Goal: Transaction & Acquisition: Purchase product/service

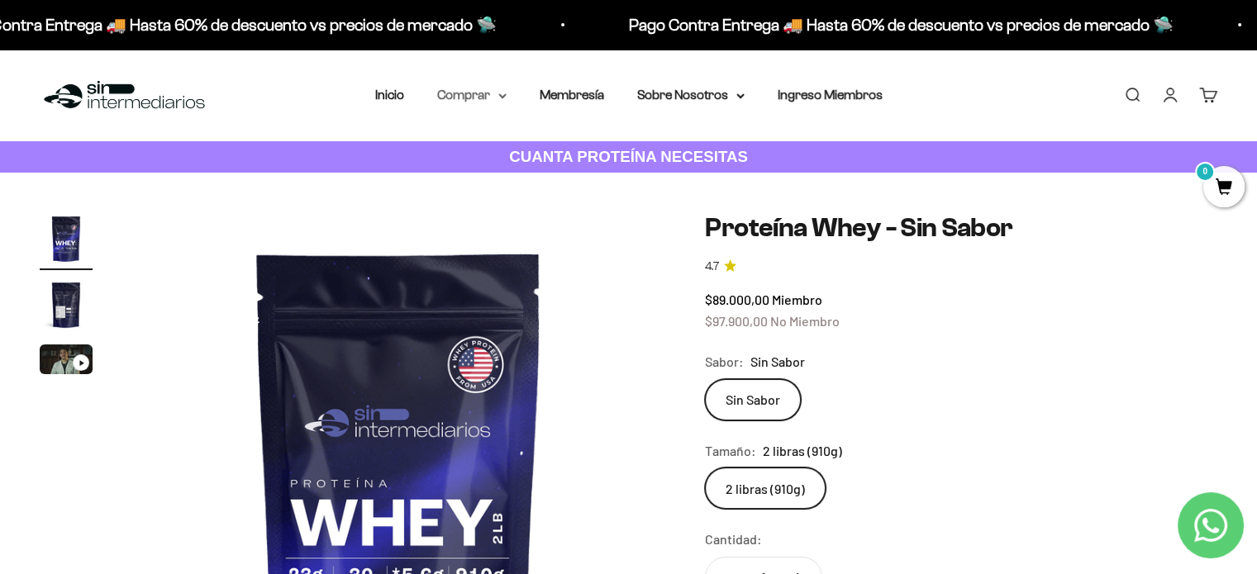
click at [467, 95] on summary "Comprar" at bounding box center [471, 94] width 69 height 21
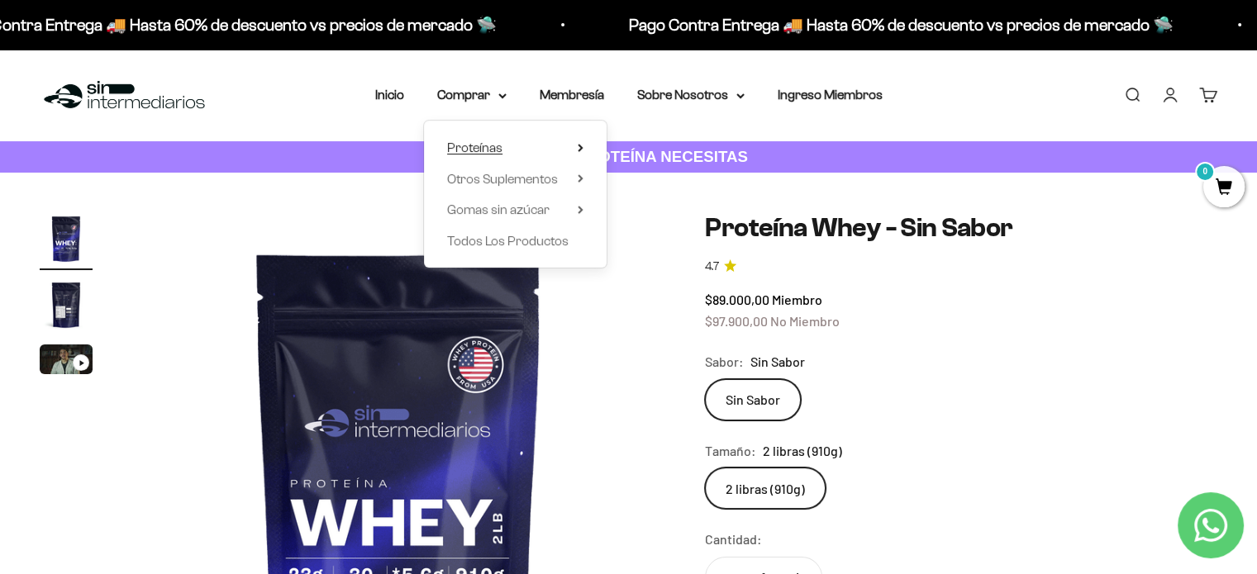
click at [450, 146] on span "Proteínas" at bounding box center [474, 147] width 55 height 14
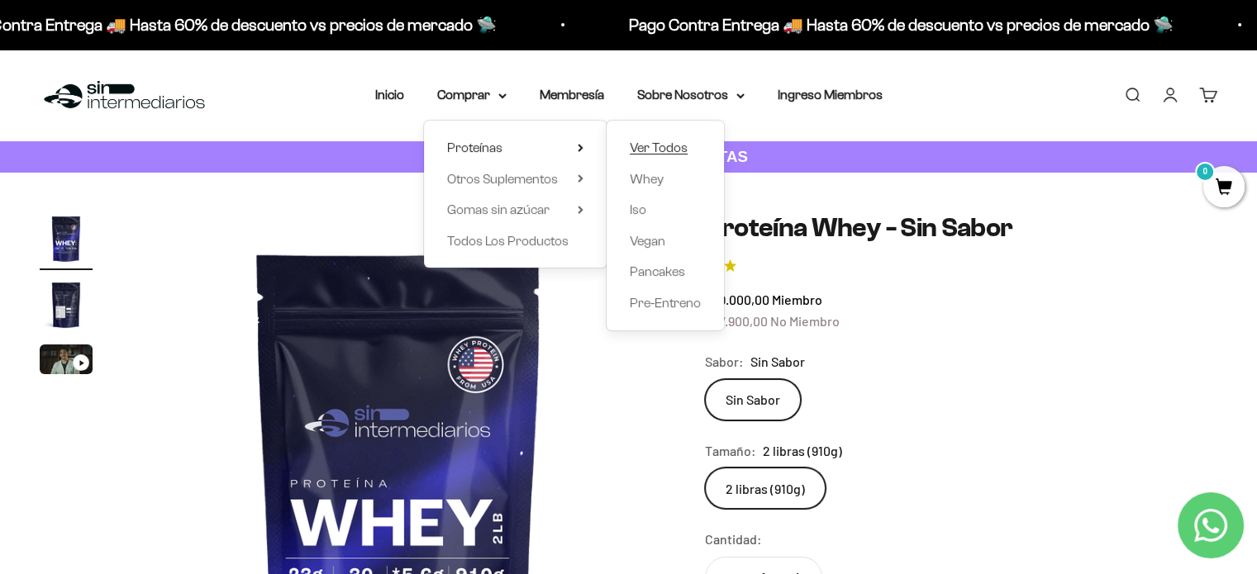
click at [677, 148] on span "Ver Todos" at bounding box center [659, 147] width 58 height 14
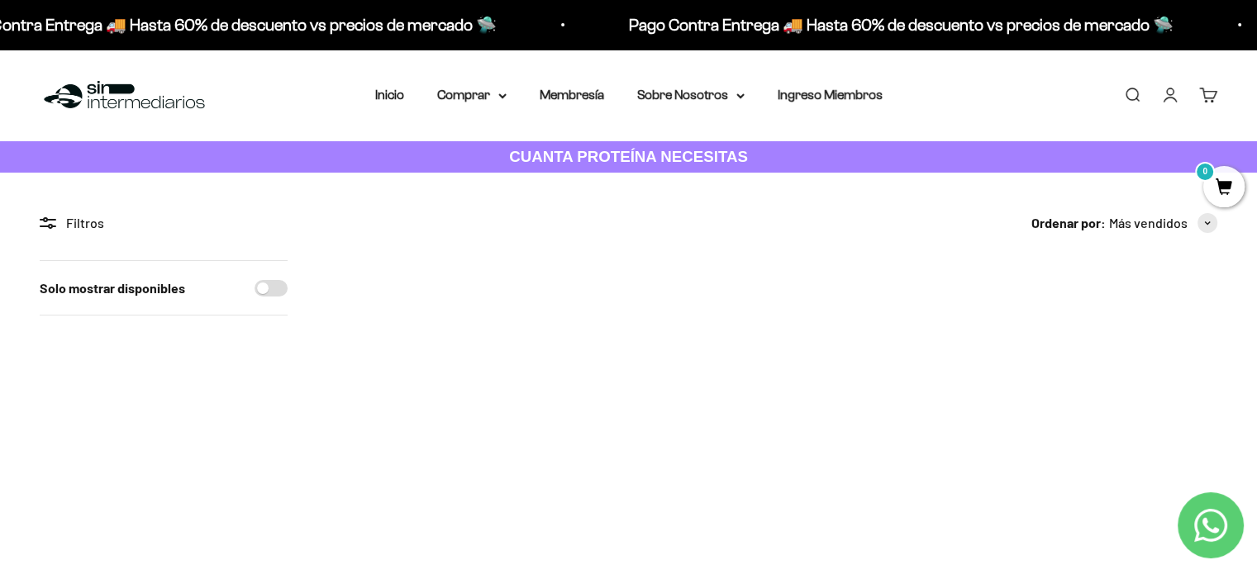
scroll to position [83, 0]
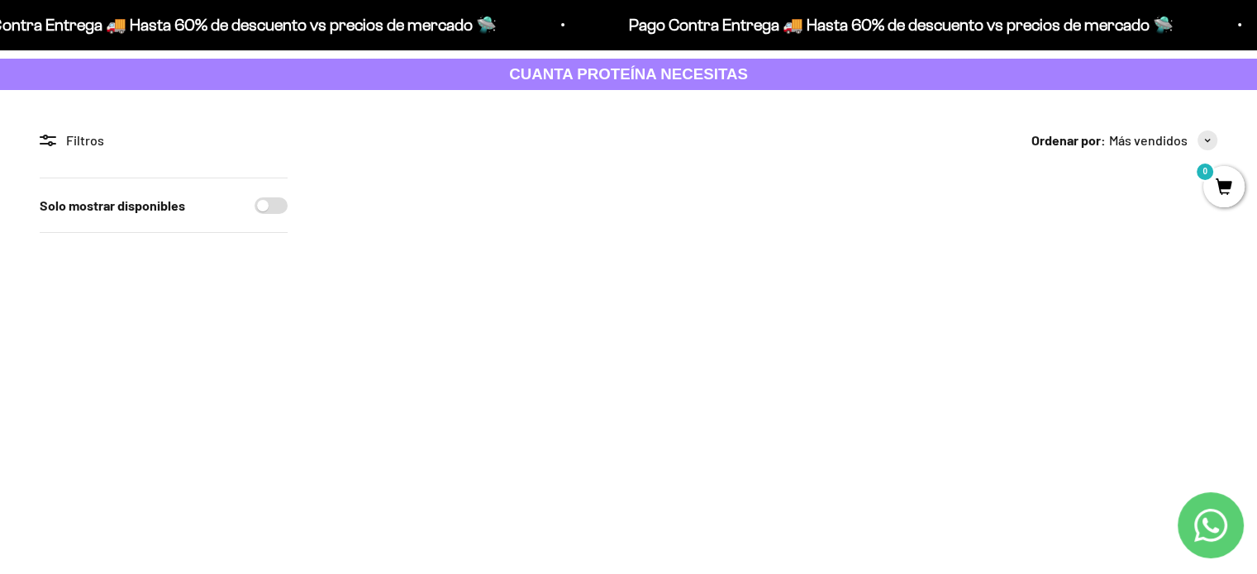
click at [1128, 370] on link "Proteína Whey - Chocolate" at bounding box center [1135, 370] width 151 height 14
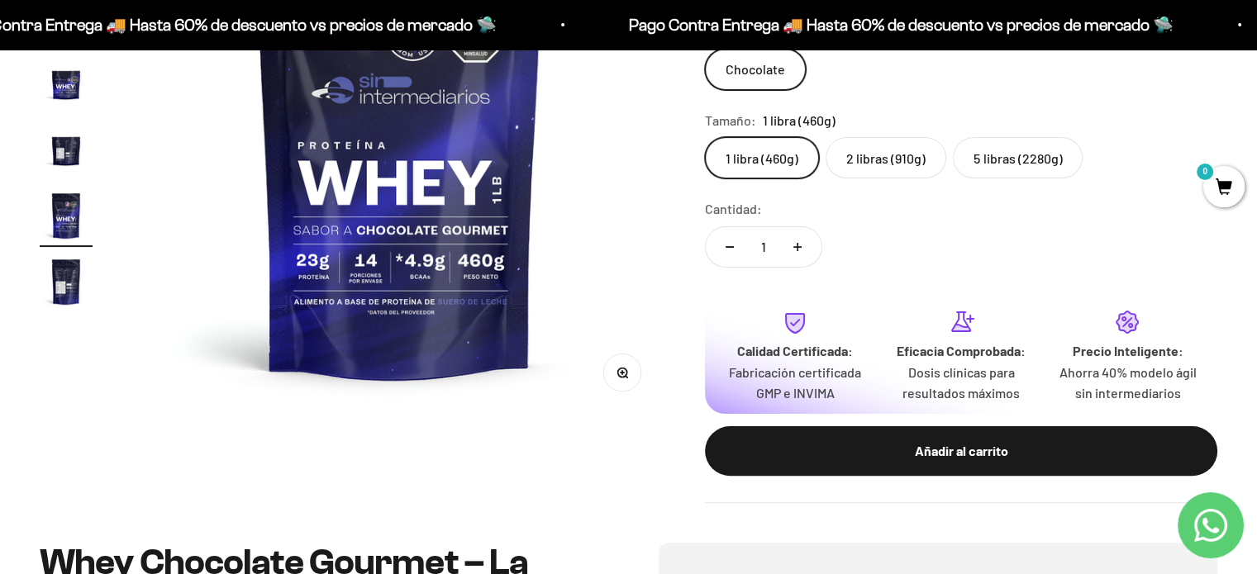
scroll to position [579, 0]
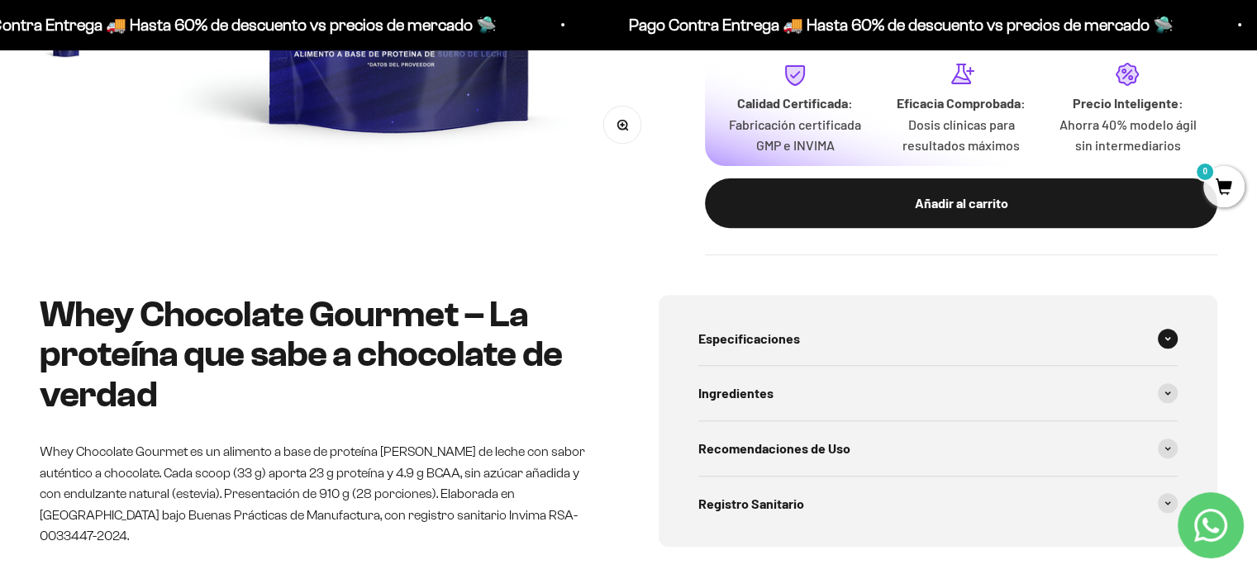
click at [1161, 338] on span at bounding box center [1168, 339] width 20 height 20
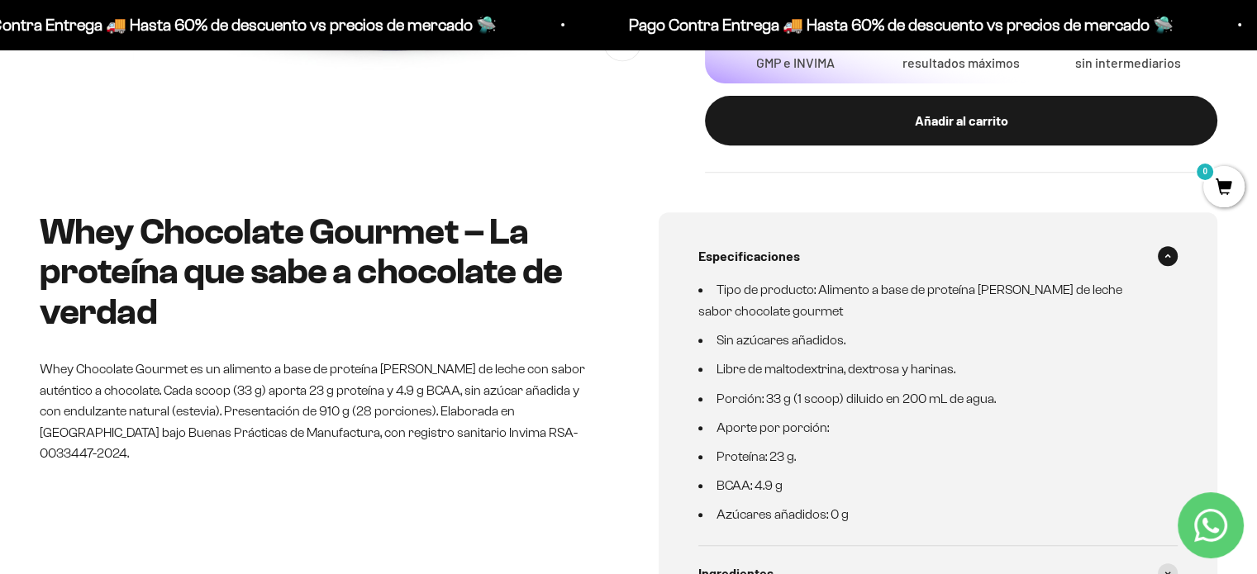
scroll to position [744, 0]
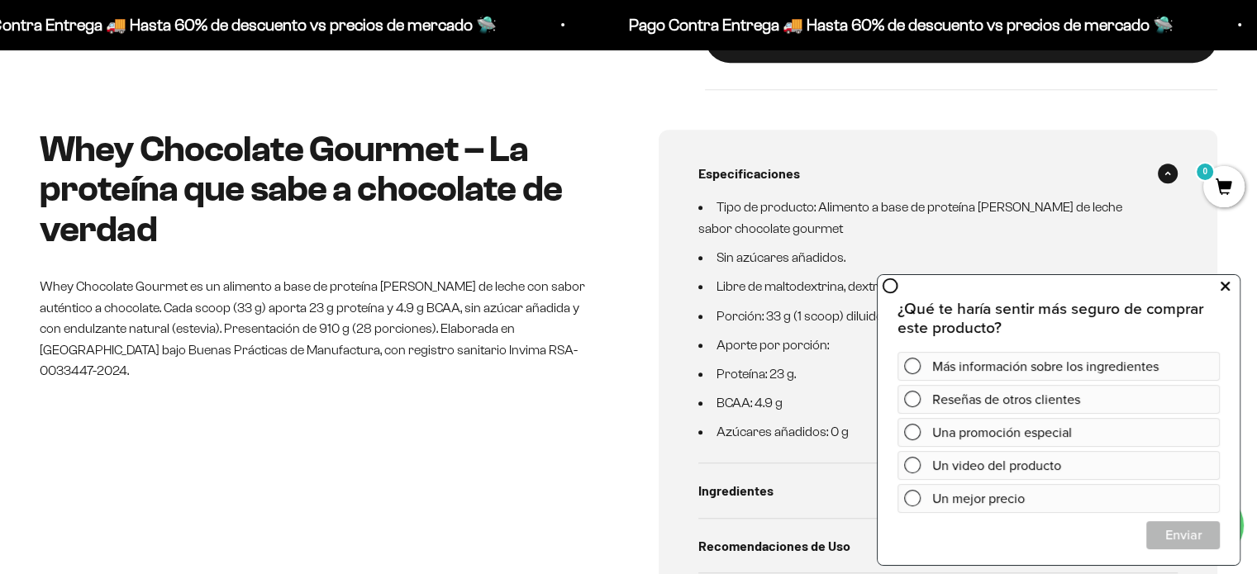
click at [1224, 287] on icon at bounding box center [1225, 286] width 9 height 21
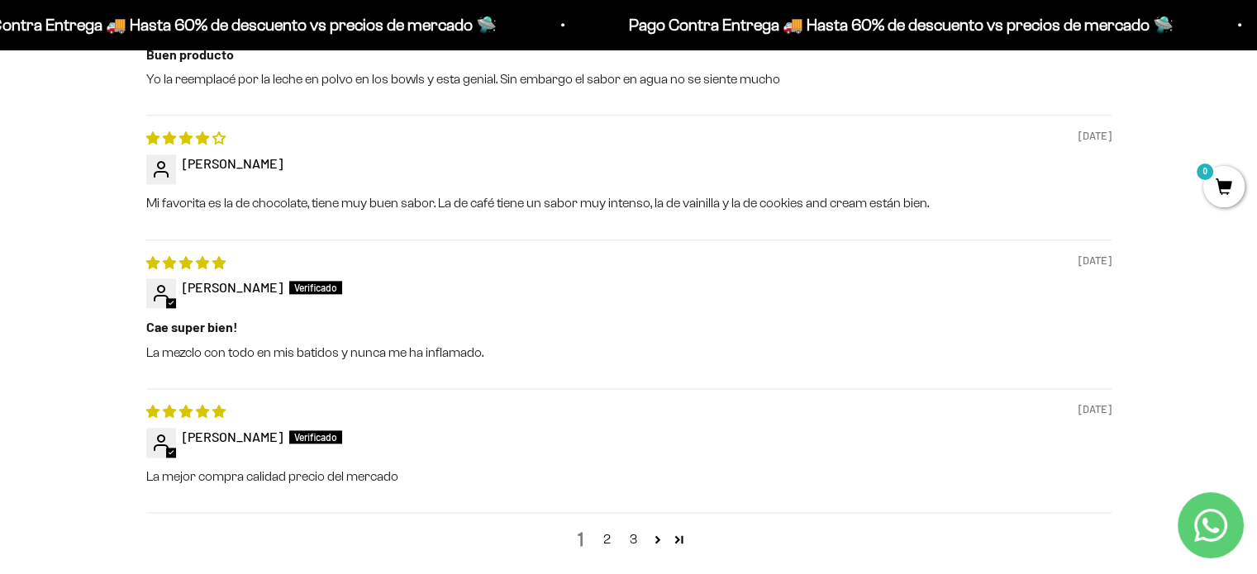
scroll to position [2066, 0]
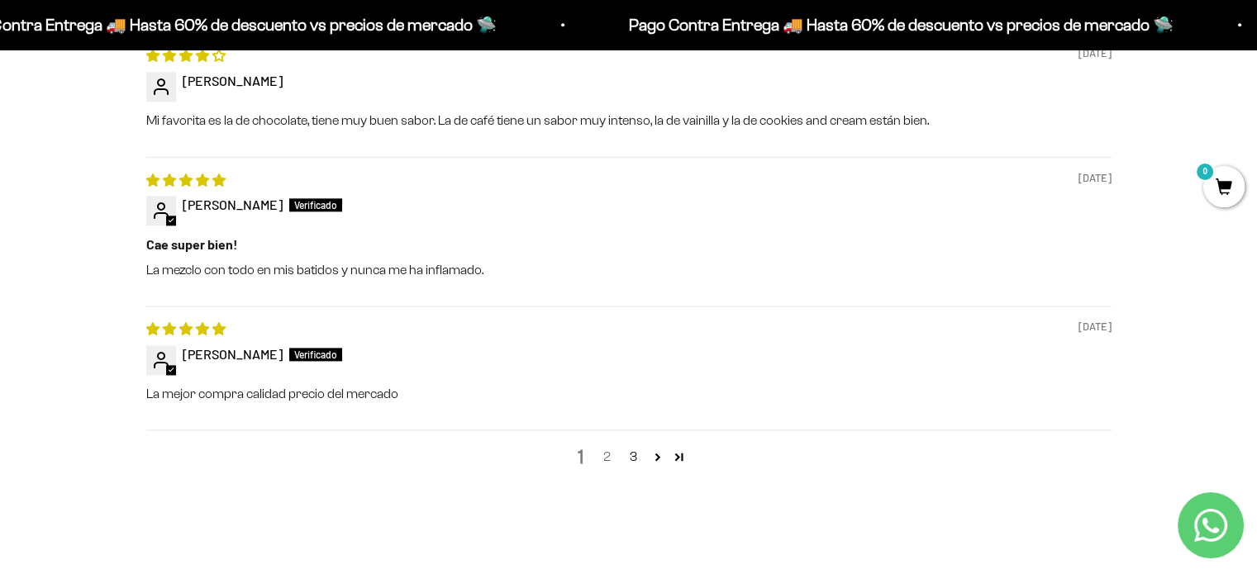
click at [610, 457] on link "2" at bounding box center [607, 457] width 26 height 20
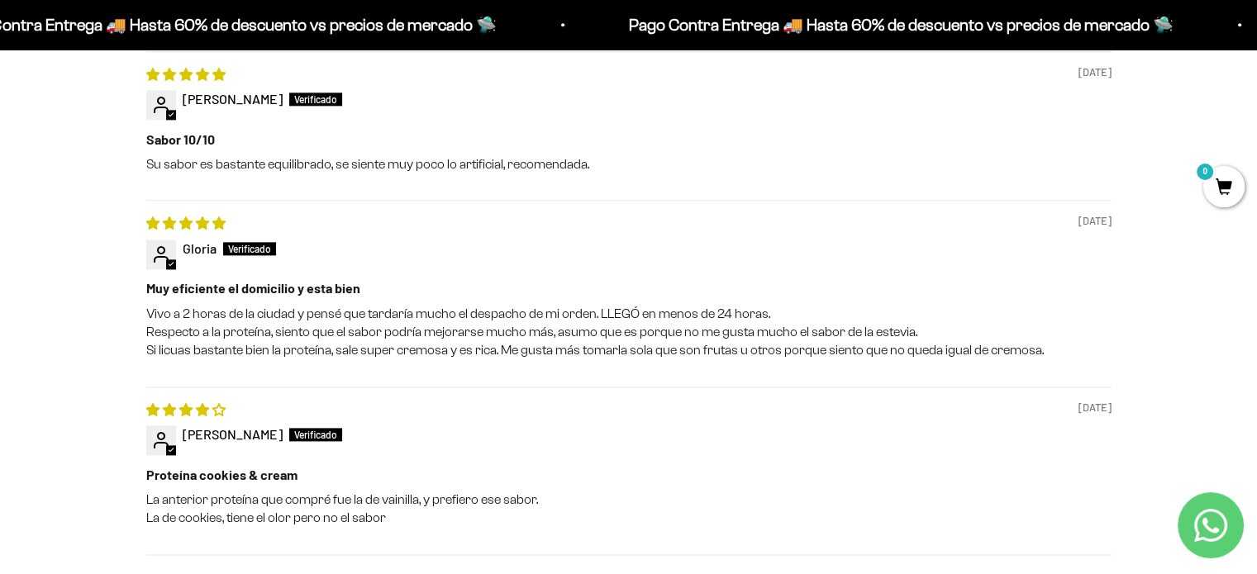
scroll to position [2155, 0]
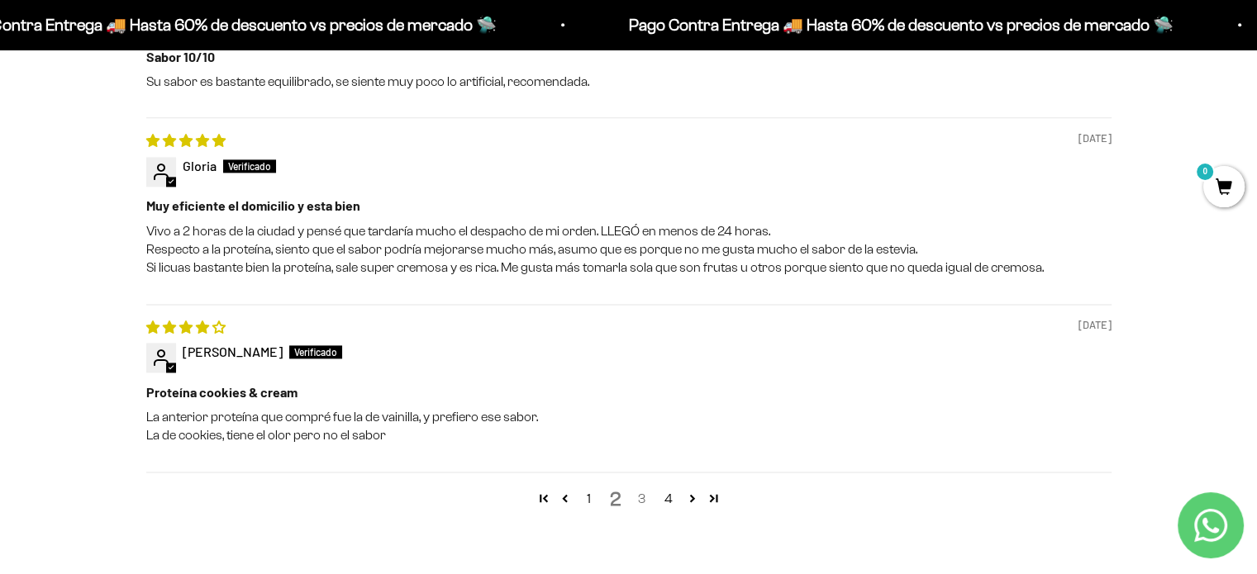
click at [641, 500] on link "3" at bounding box center [642, 499] width 26 height 20
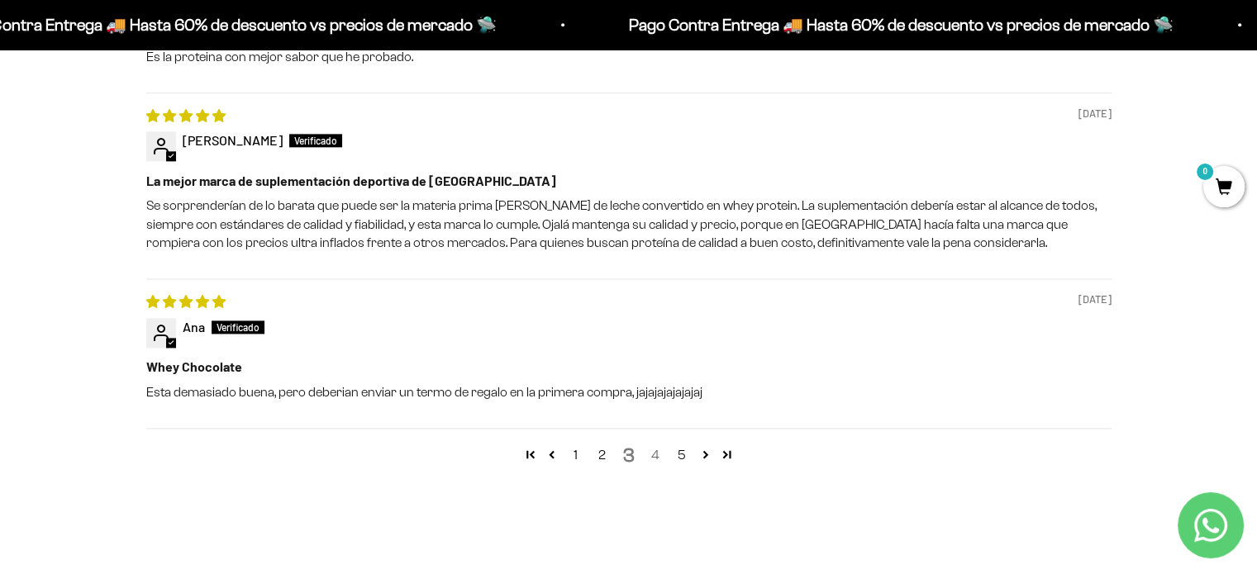
click at [660, 452] on link "4" at bounding box center [655, 455] width 26 height 20
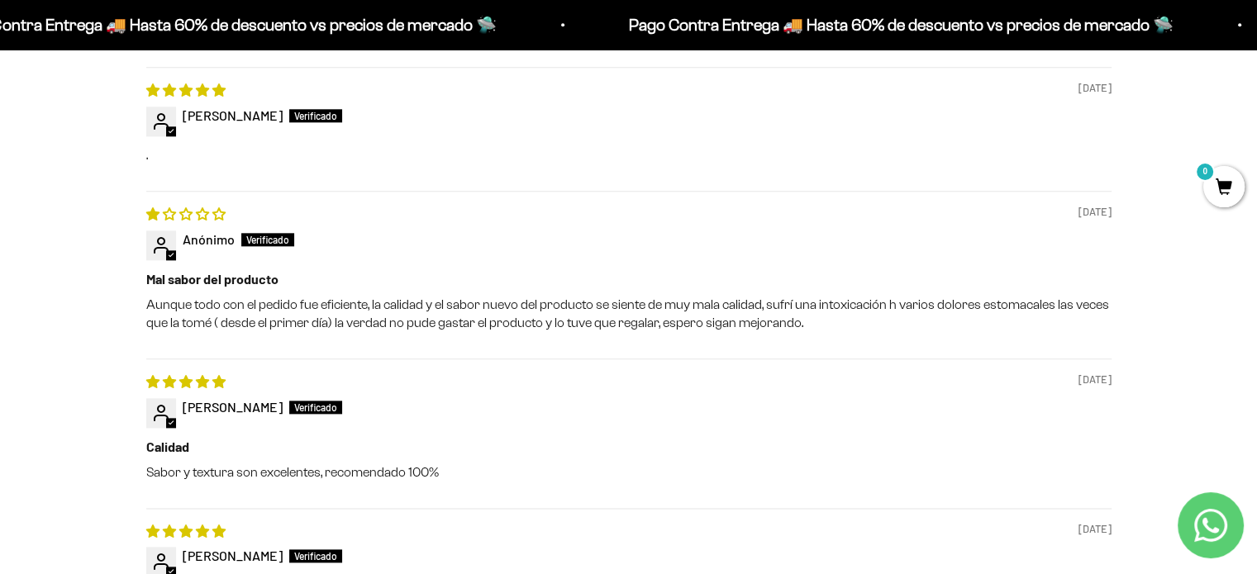
scroll to position [2073, 0]
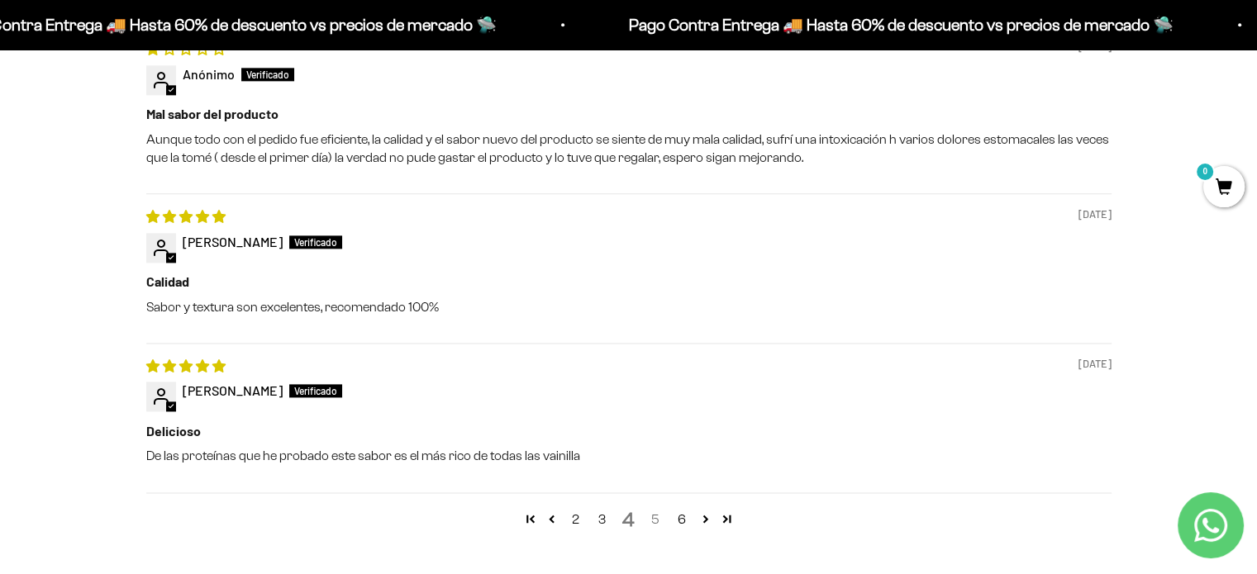
click at [655, 525] on link "5" at bounding box center [655, 520] width 26 height 20
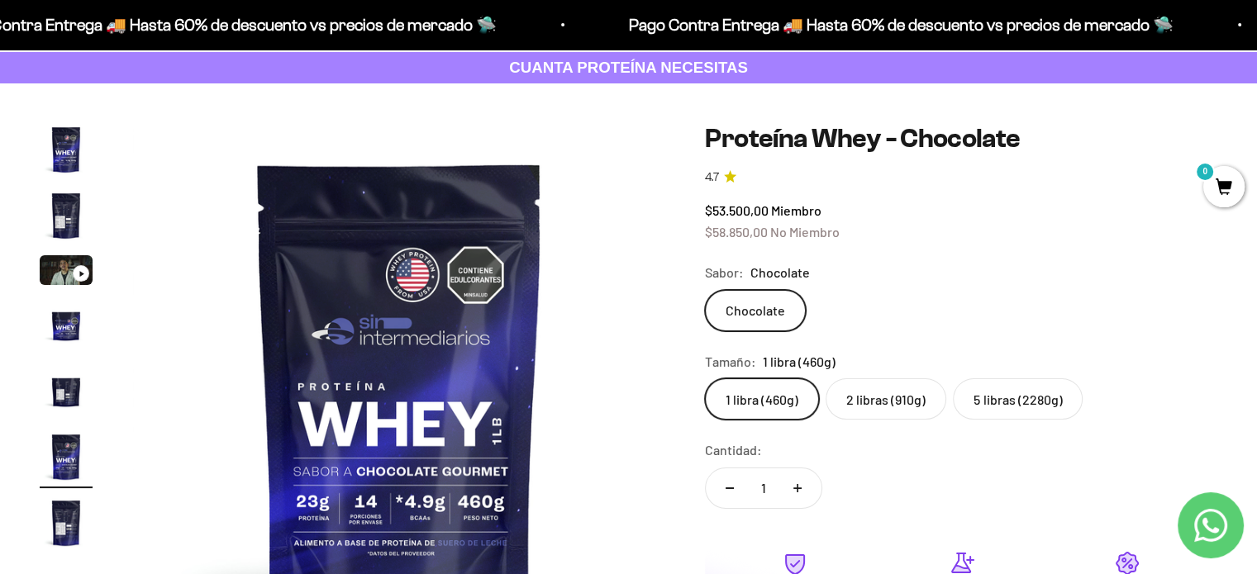
scroll to position [172, 0]
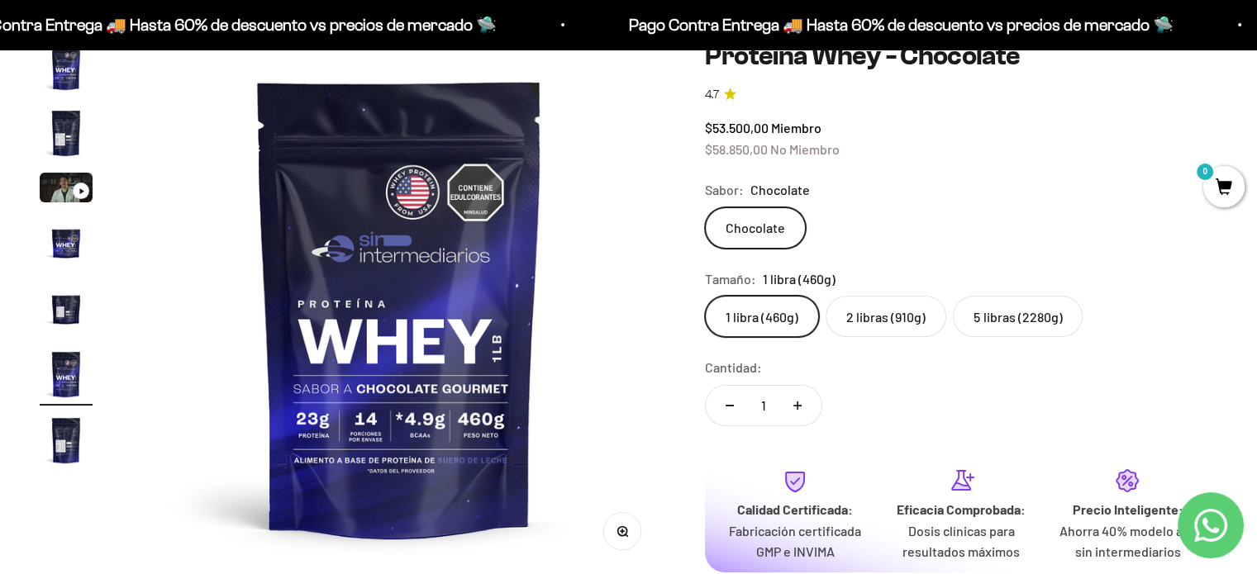
click at [894, 312] on label "2 libras (910g)" at bounding box center [886, 316] width 121 height 41
click at [705, 296] on input "2 libras (910g)" at bounding box center [704, 295] width 1 height 1
